Goal: Transaction & Acquisition: Purchase product/service

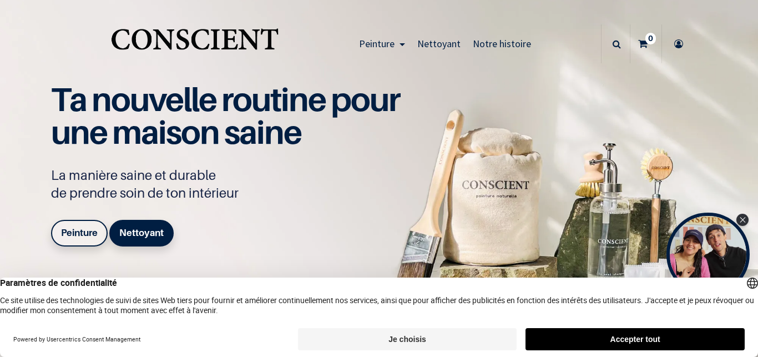
click at [611, 338] on button "Accepter tout" at bounding box center [635, 339] width 219 height 22
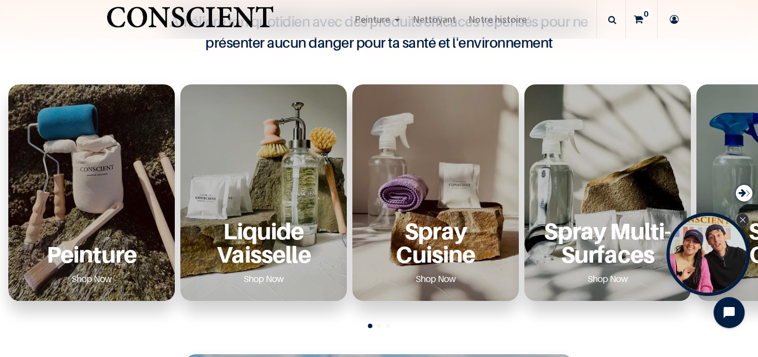
scroll to position [394, 0]
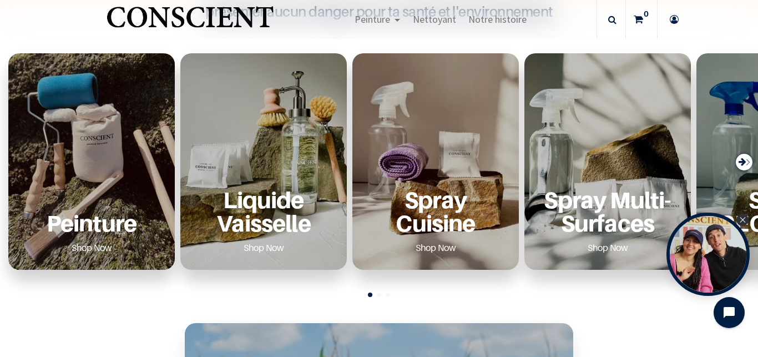
click at [100, 207] on div "Peinture Shop Now" at bounding box center [92, 222] width 140 height 68
click at [95, 230] on p "Peinture" at bounding box center [92, 223] width 140 height 23
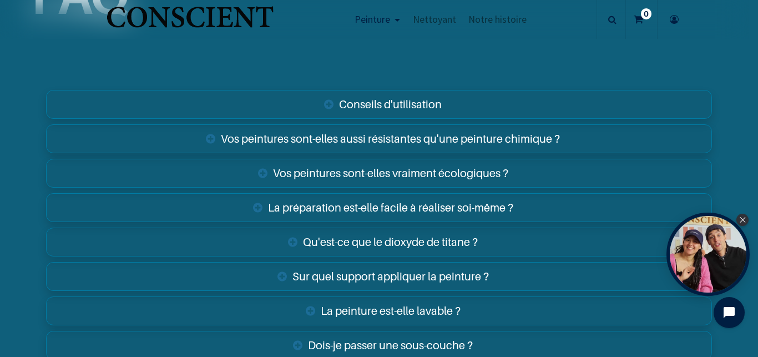
scroll to position [3882, 0]
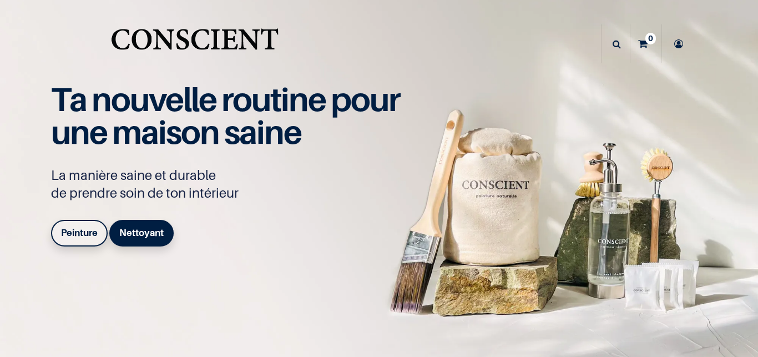
scroll to position [393, 0]
